Goal: Book appointment/travel/reservation

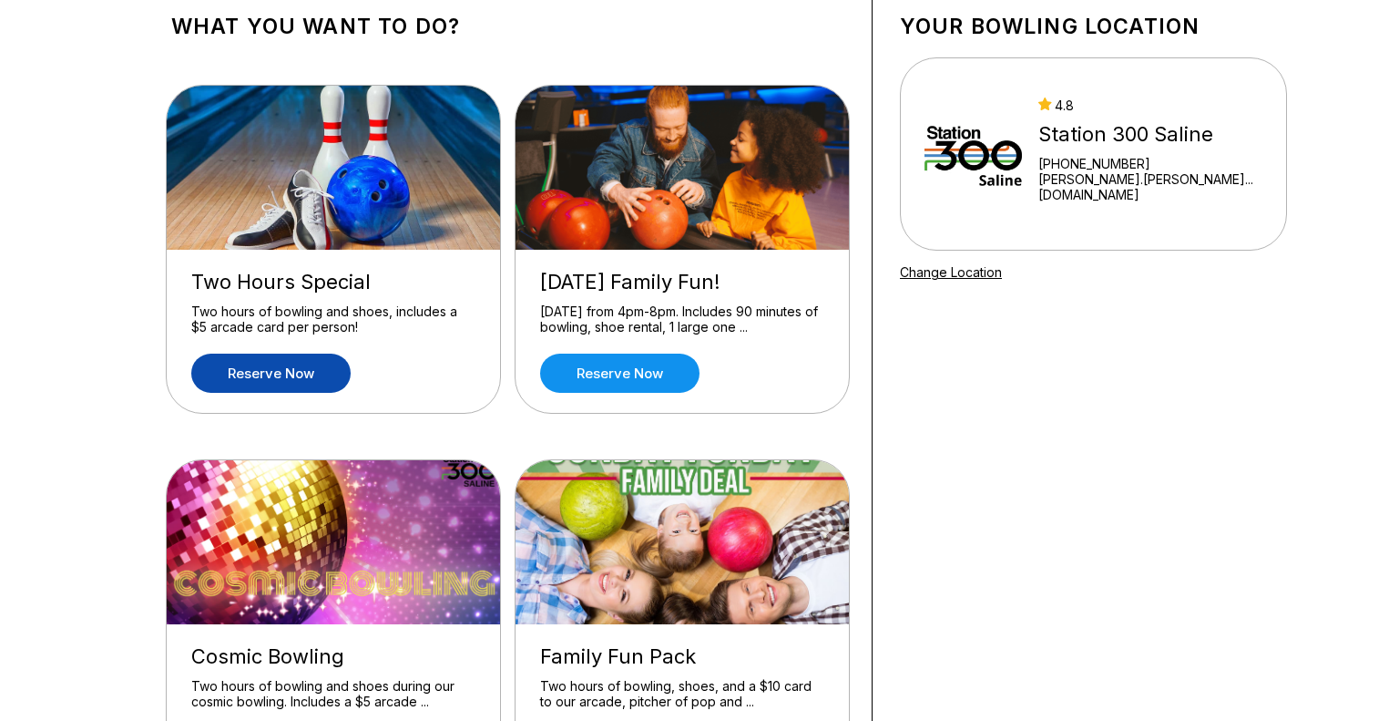
scroll to position [111, 0]
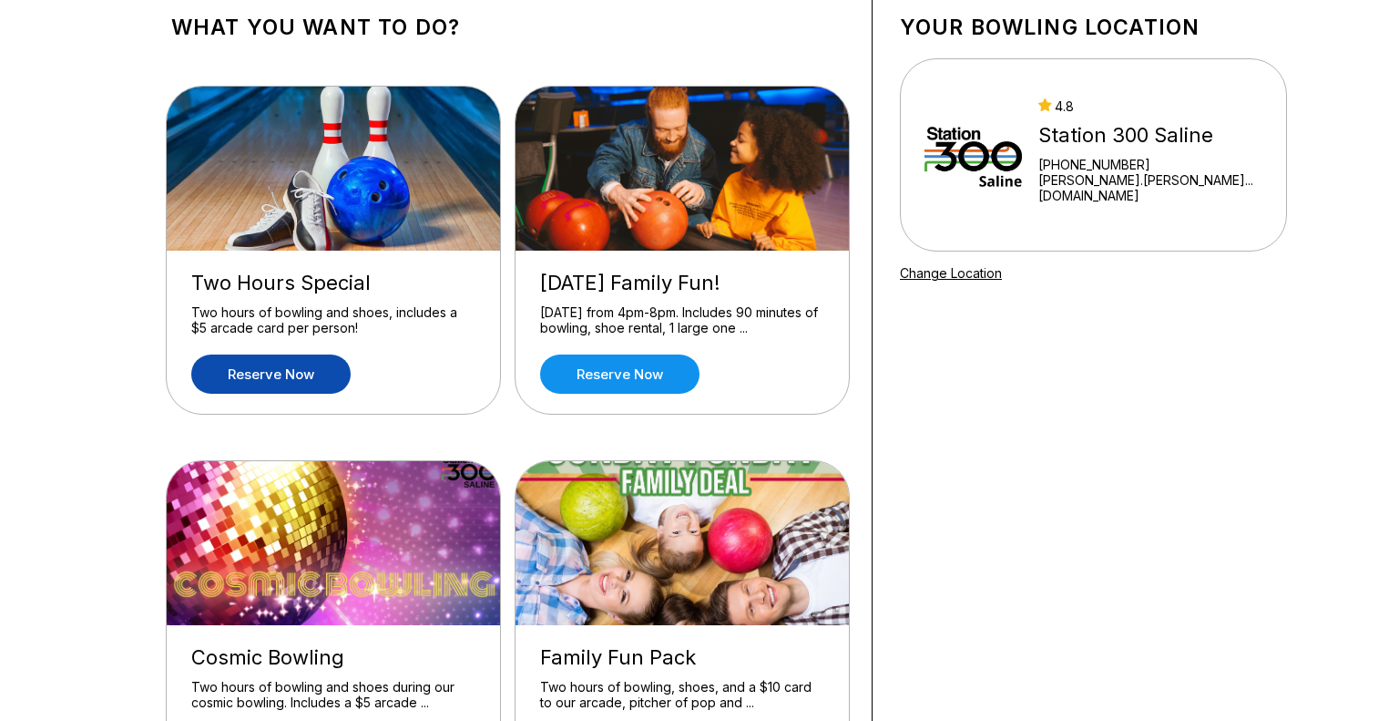
click at [271, 367] on link "Reserve now" at bounding box center [270, 373] width 159 height 39
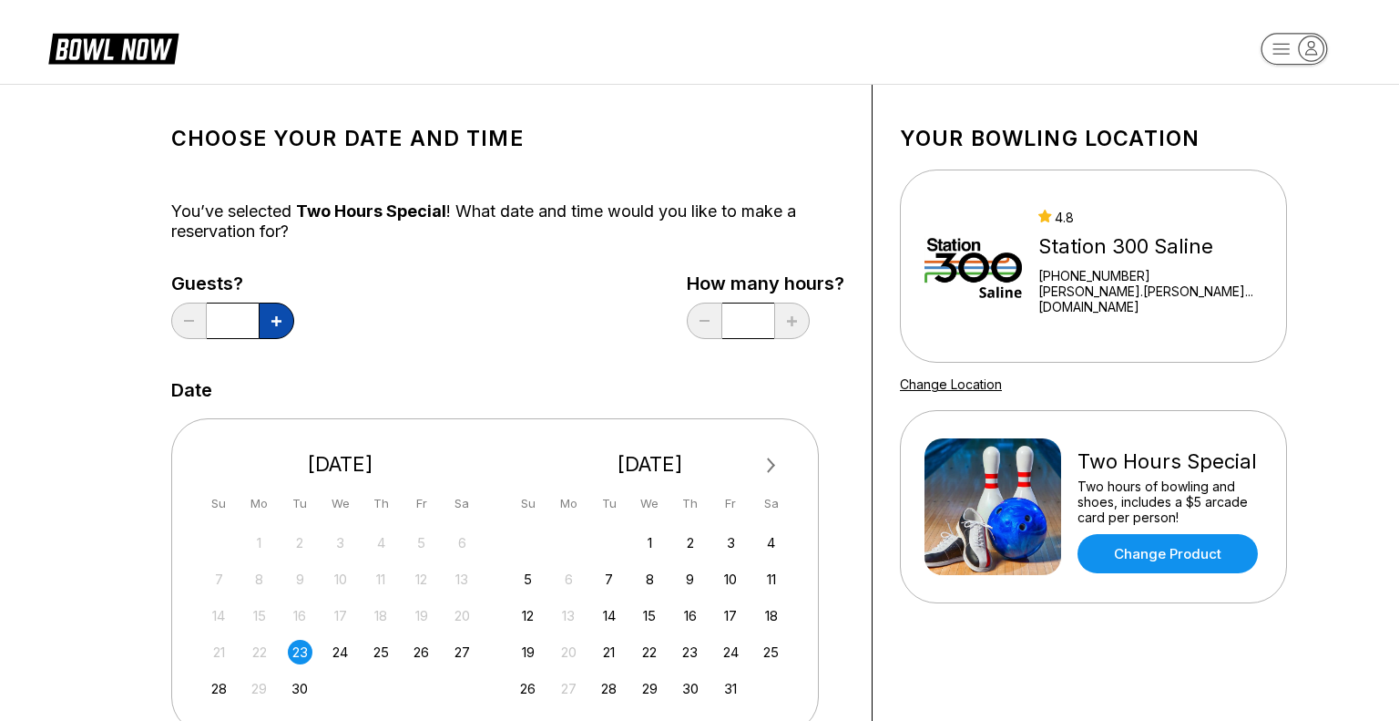
click at [277, 324] on icon at bounding box center [277, 321] width 10 height 10
type input "*"
click at [418, 652] on div "26" at bounding box center [421, 652] width 25 height 25
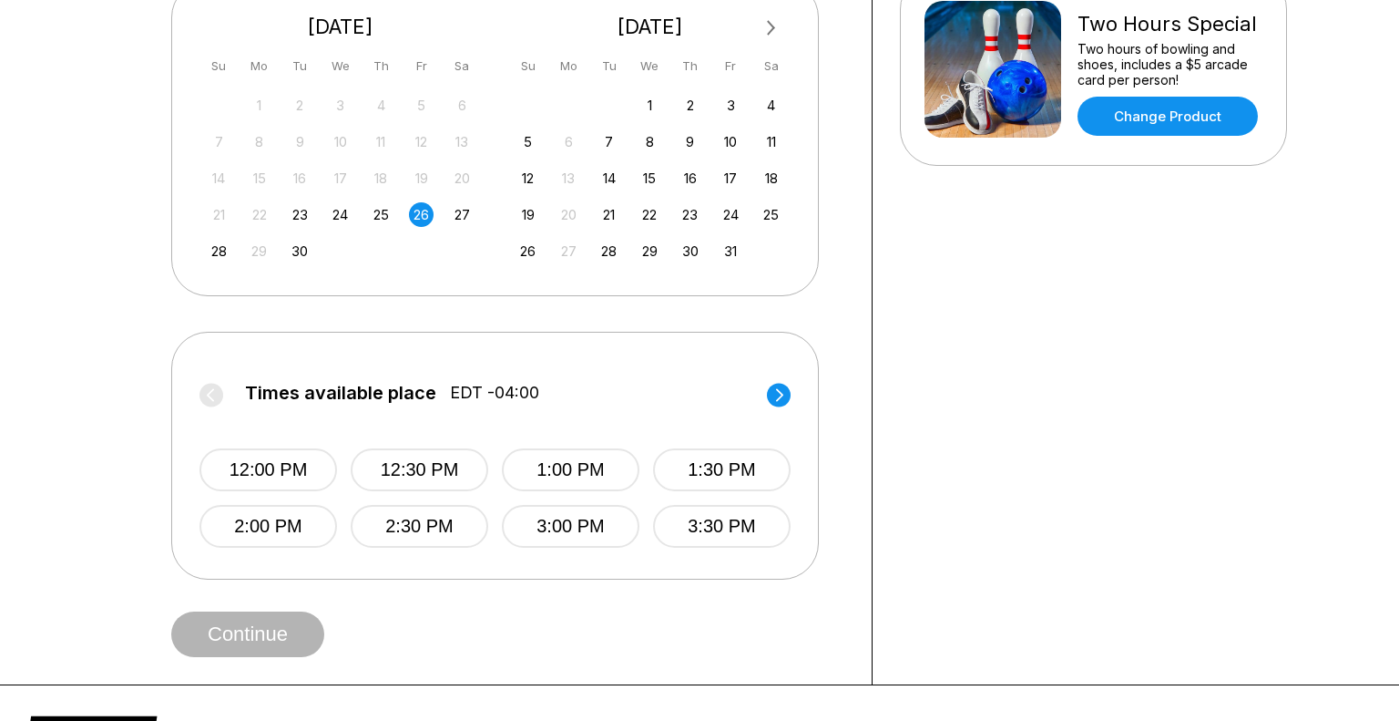
scroll to position [470, 0]
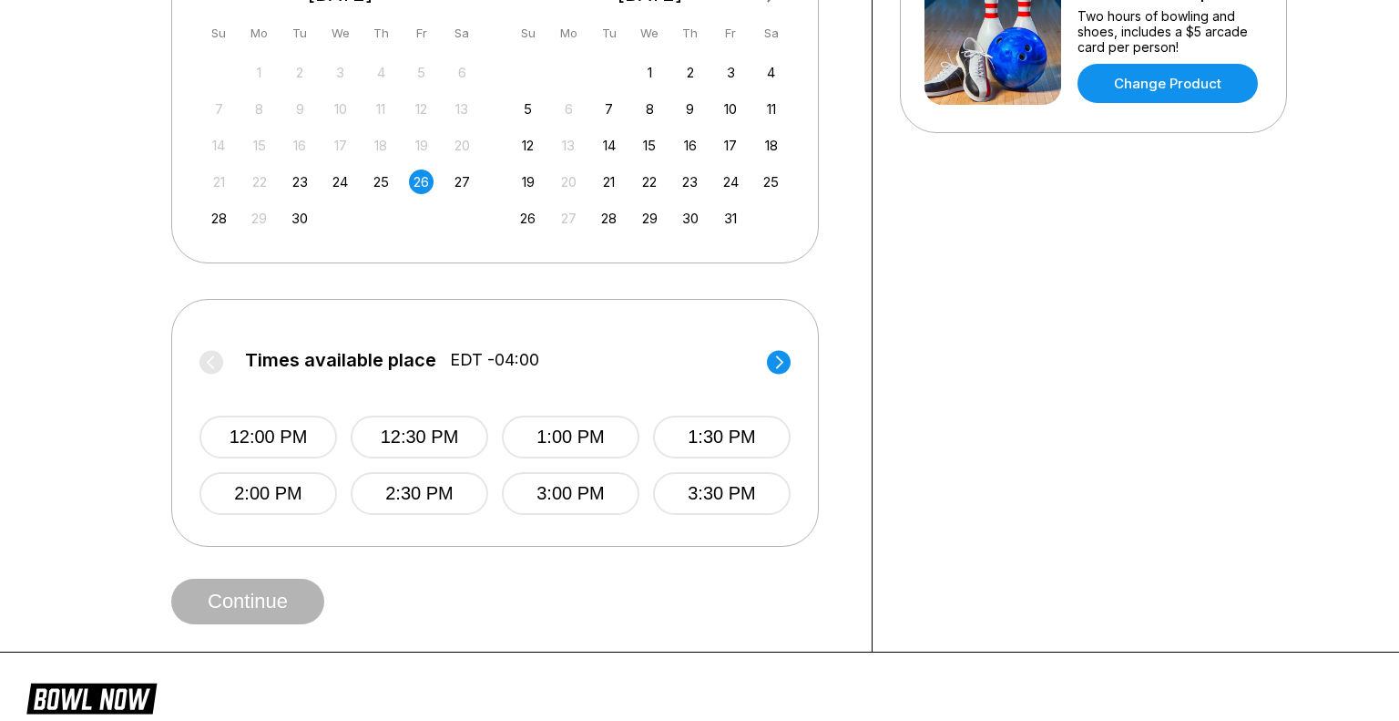
click at [773, 355] on circle at bounding box center [779, 362] width 24 height 24
click at [588, 496] on button "7:00 PM" at bounding box center [571, 493] width 138 height 43
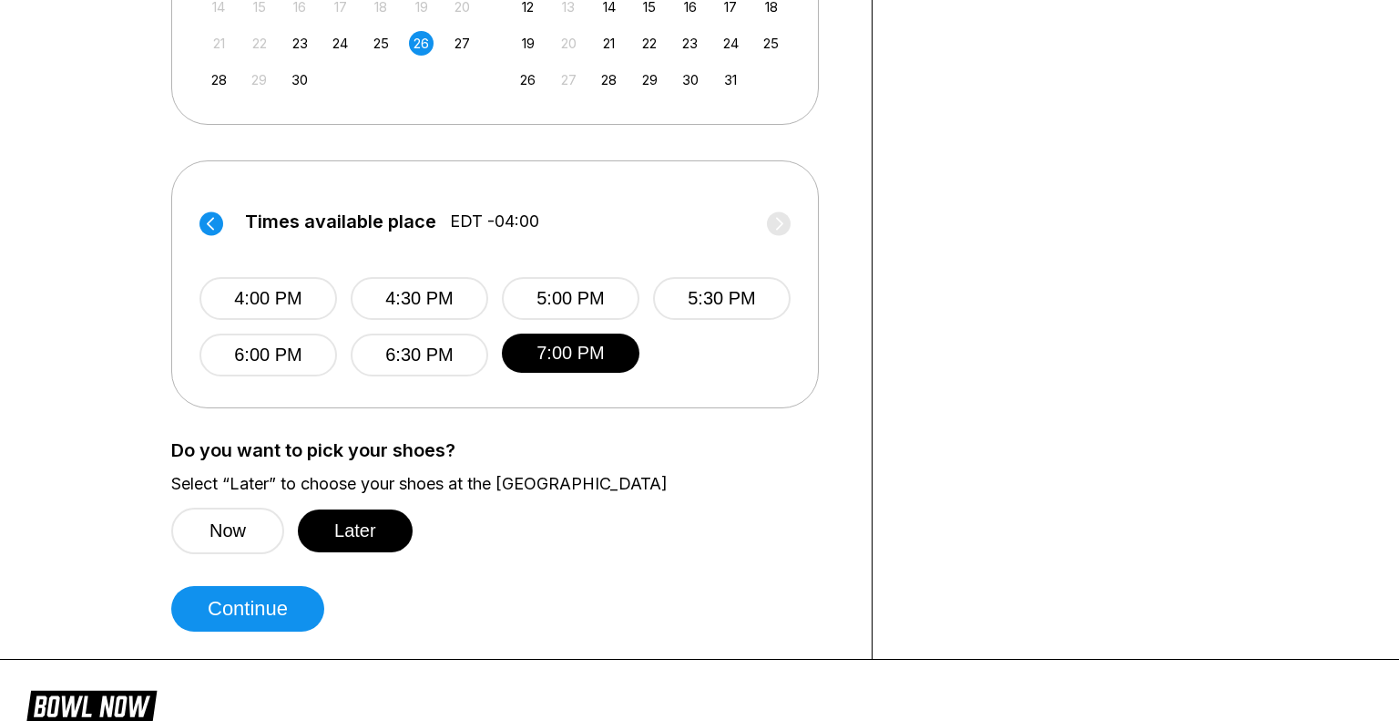
scroll to position [619, 0]
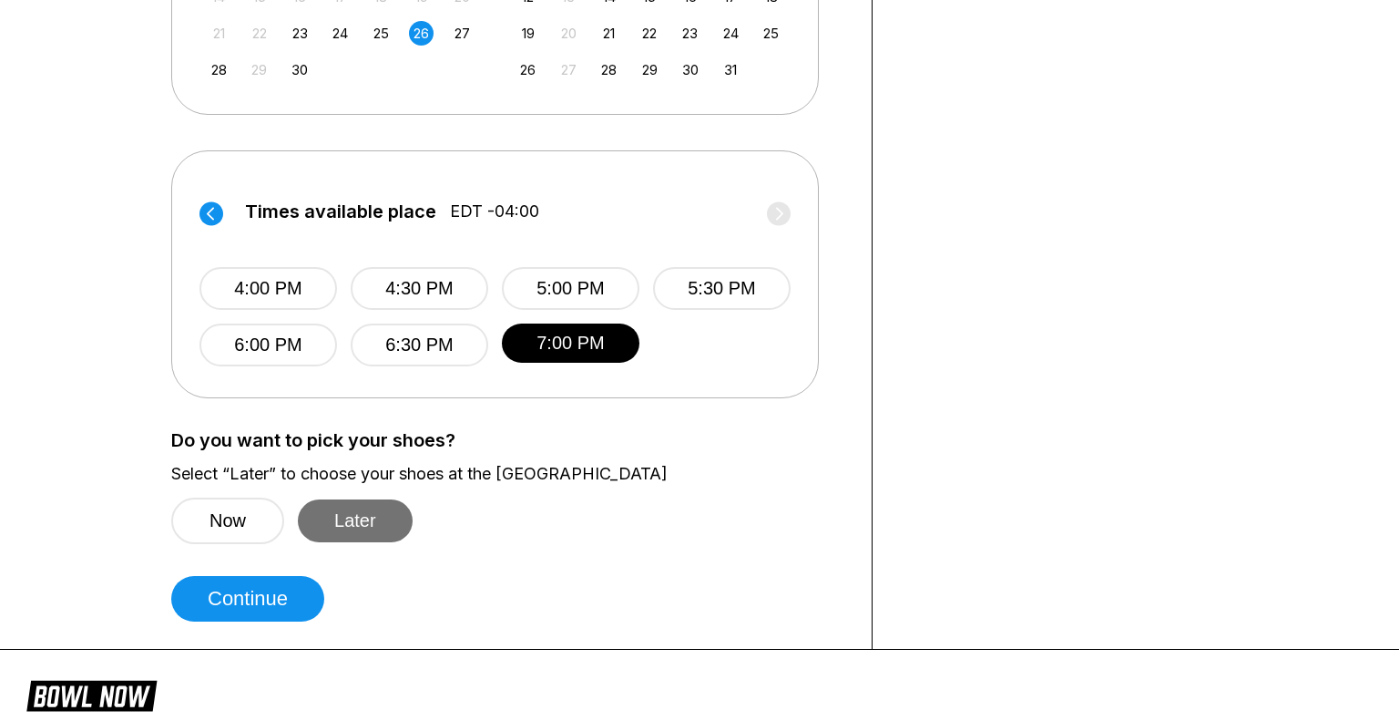
click at [368, 517] on button "Later" at bounding box center [355, 520] width 115 height 43
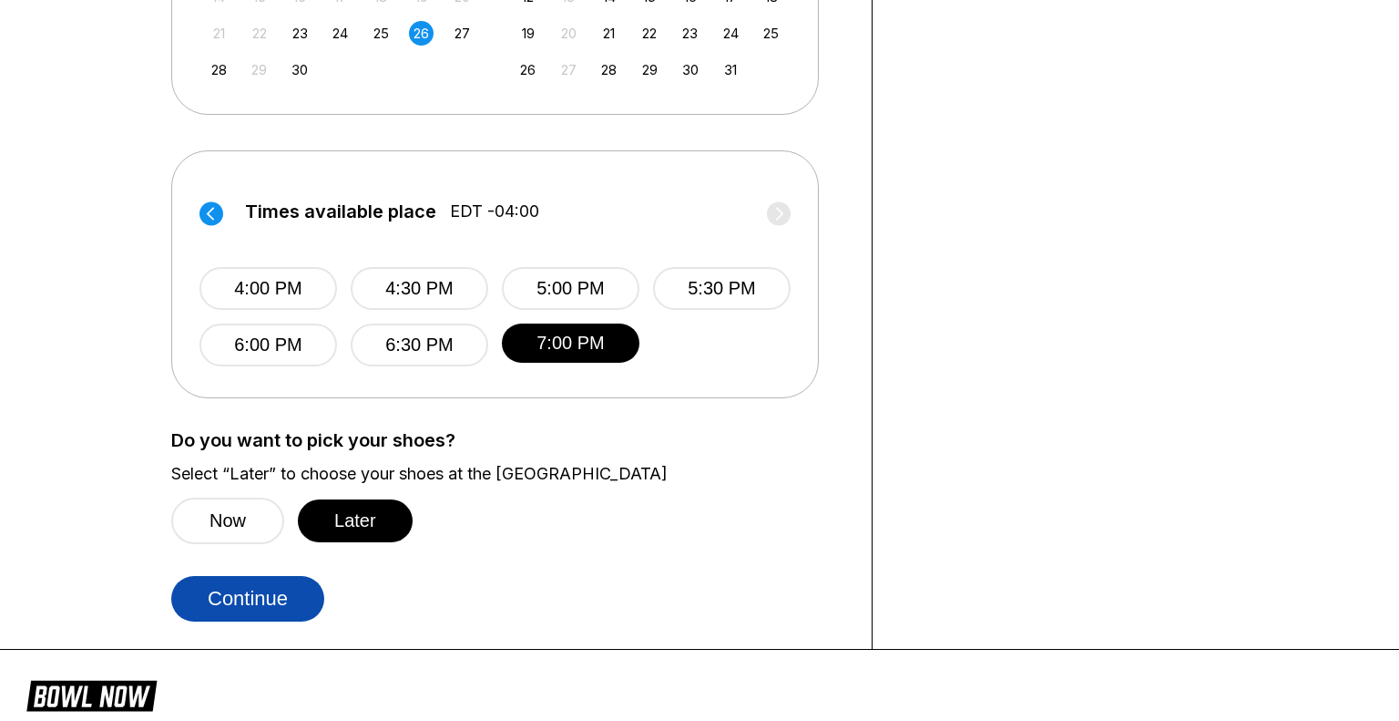
click at [276, 610] on button "Continue" at bounding box center [247, 599] width 153 height 46
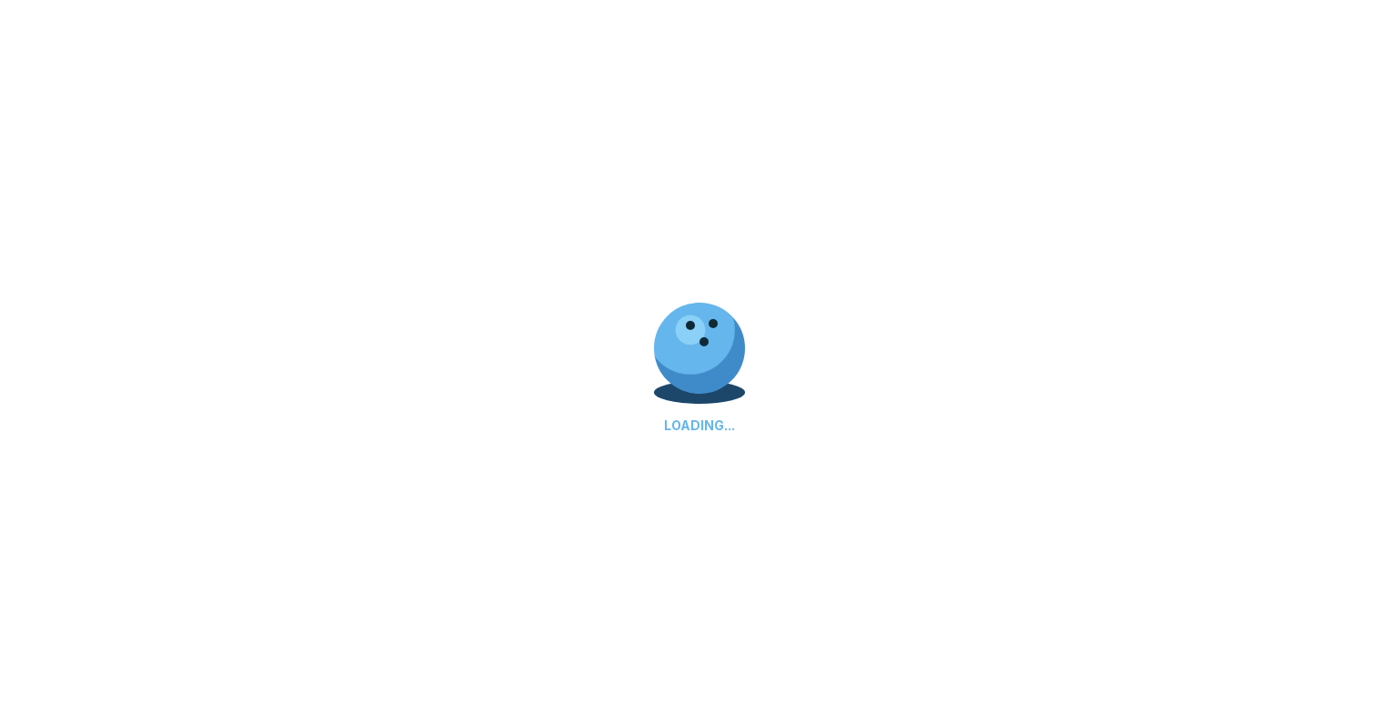
select select "**"
